Goal: Task Accomplishment & Management: Manage account settings

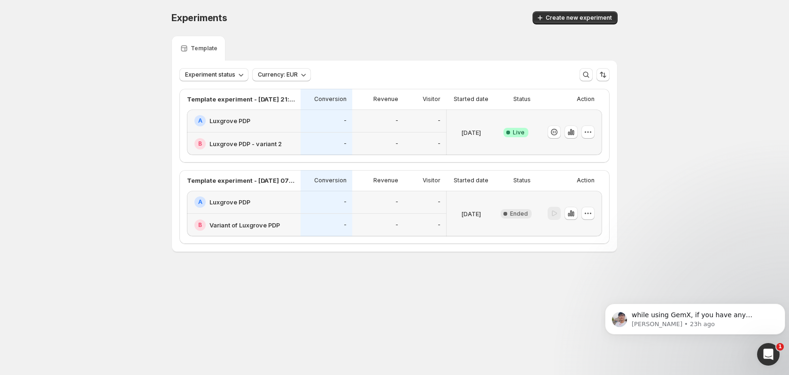
click at [320, 137] on div "-" at bounding box center [327, 143] width 52 height 23
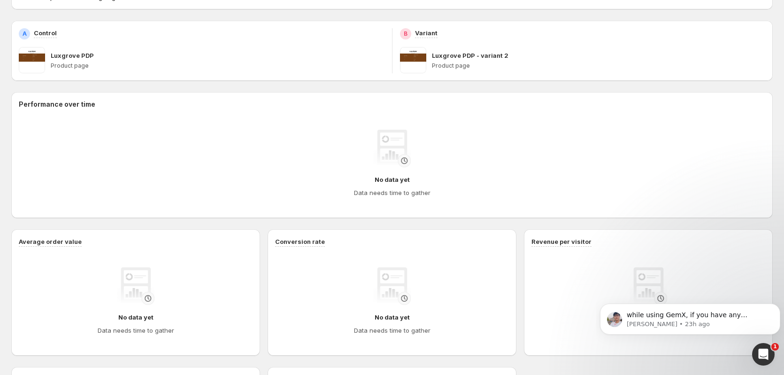
scroll to position [31, 0]
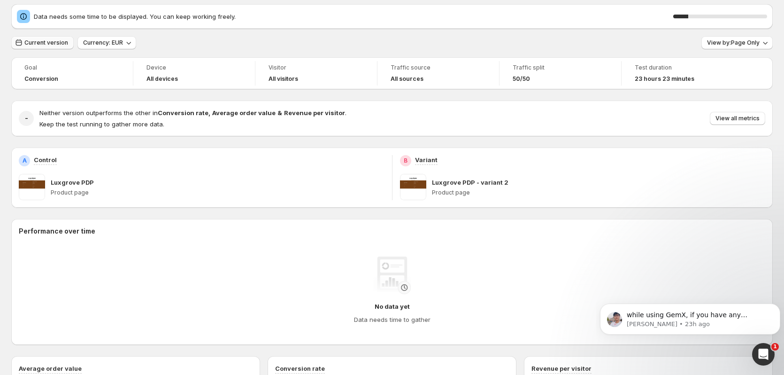
click at [53, 36] on button "Current version" at bounding box center [42, 42] width 62 height 13
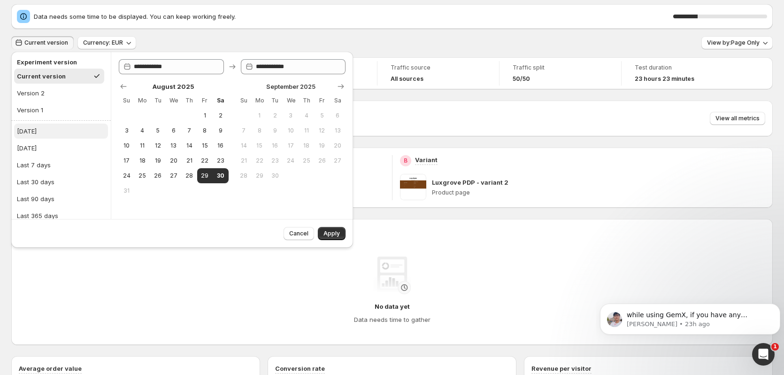
click at [54, 128] on button "[DATE]" at bounding box center [61, 131] width 94 height 15
type input "**********"
click at [328, 237] on span "Apply" at bounding box center [332, 234] width 16 height 8
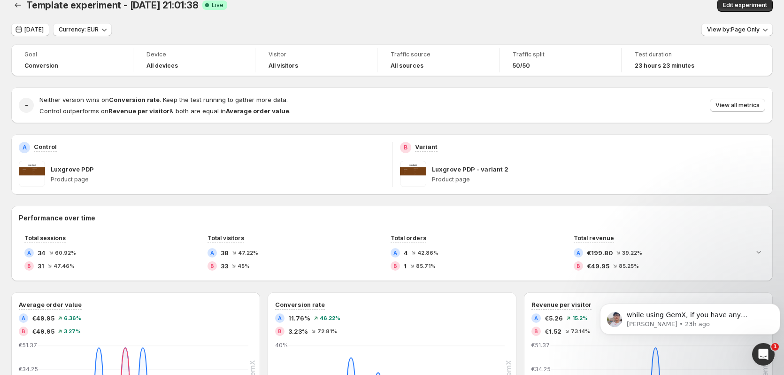
scroll to position [0, 0]
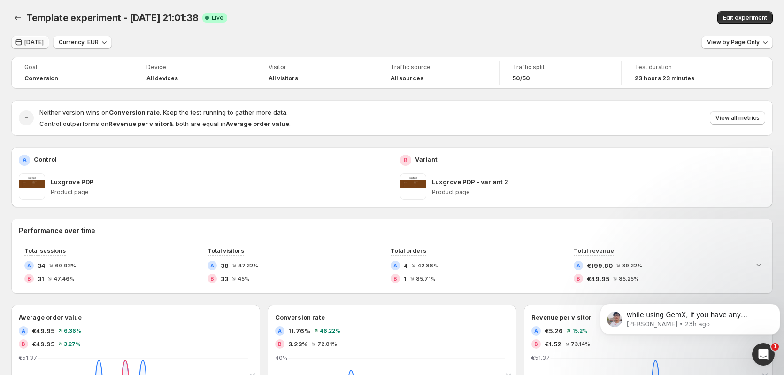
click at [40, 43] on span "[DATE]" at bounding box center [33, 43] width 19 height 8
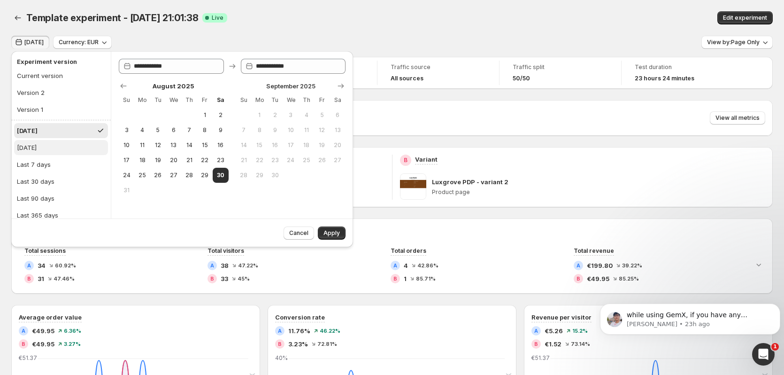
click at [54, 147] on button "[DATE]" at bounding box center [61, 147] width 94 height 15
type input "**********"
click at [335, 237] on button "Apply" at bounding box center [332, 232] width 28 height 13
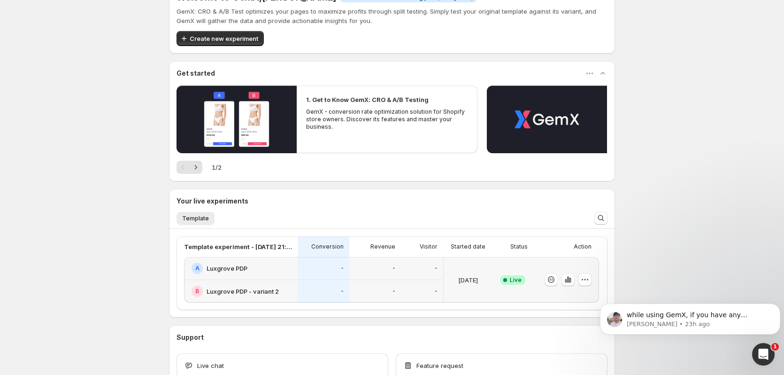
scroll to position [62, 0]
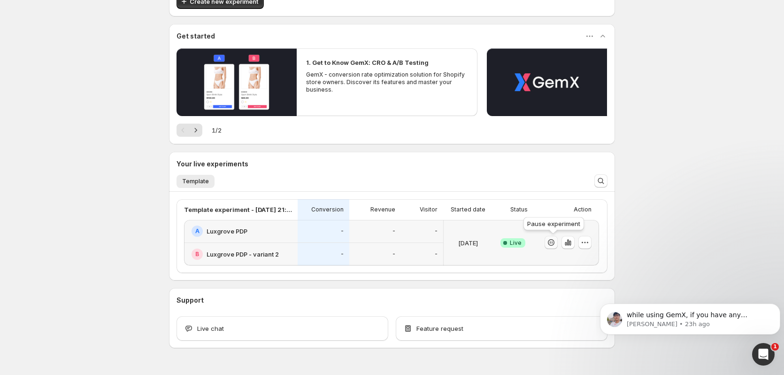
click at [553, 241] on icon "button" at bounding box center [551, 242] width 9 height 9
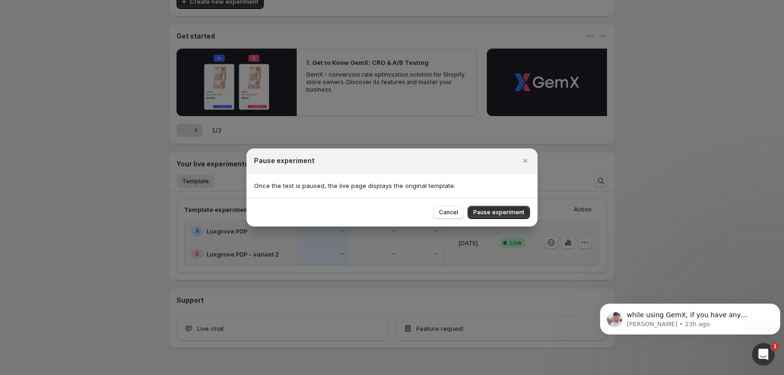
click at [498, 219] on div "Cancel Pause experiment" at bounding box center [392, 212] width 291 height 29
click at [490, 209] on span "Pause experiment" at bounding box center [498, 213] width 51 height 8
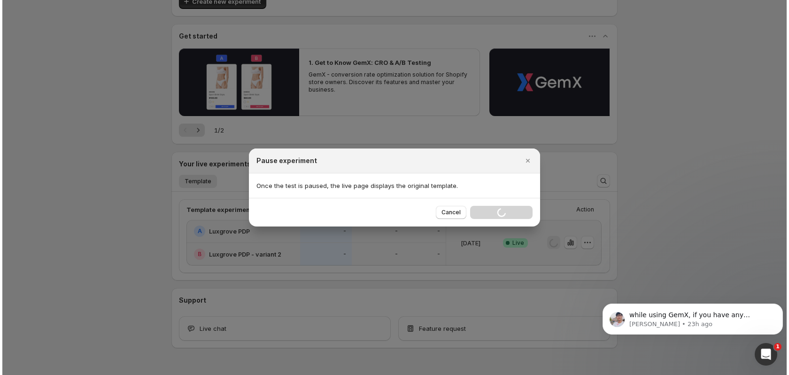
scroll to position [0, 0]
